Goal: Check status

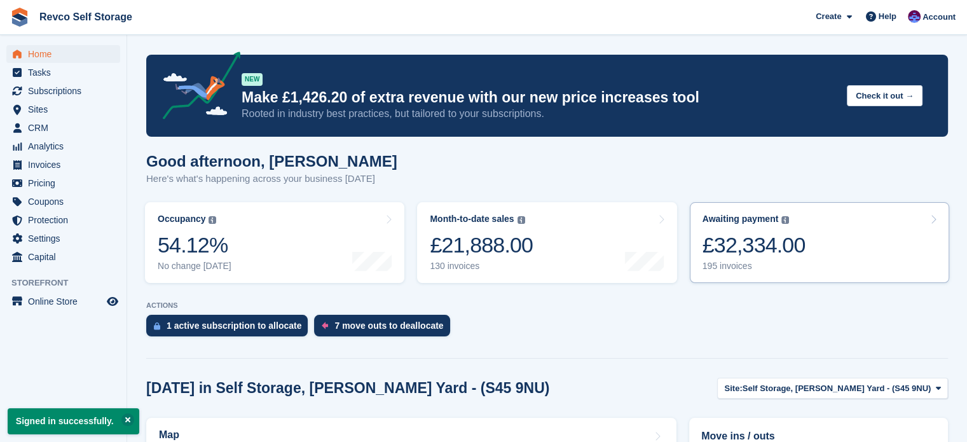
click at [821, 236] on link "Awaiting payment The total outstanding balance on all open invoices. £32,334.00…" at bounding box center [819, 242] width 259 height 81
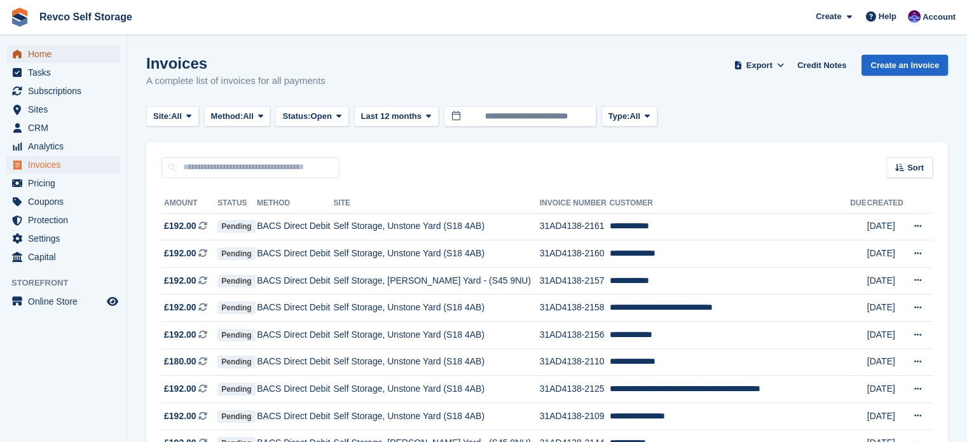
click at [37, 57] on span "Home" at bounding box center [66, 54] width 76 height 18
